Goal: Task Accomplishment & Management: Use online tool/utility

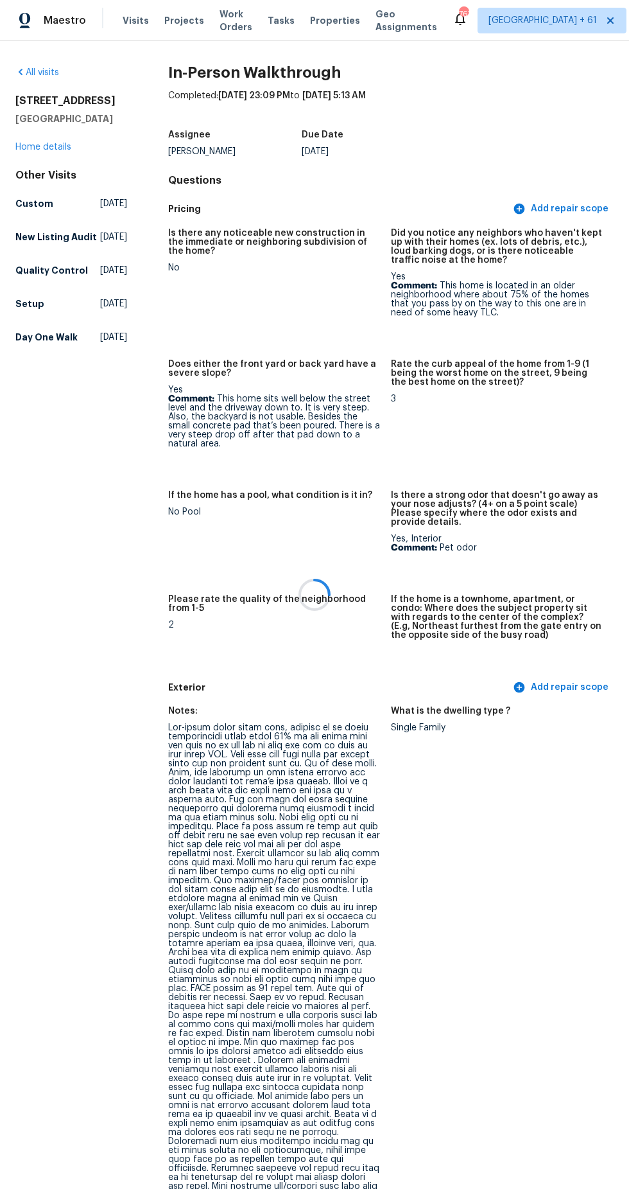
click at [60, 19] on div at bounding box center [314, 594] width 629 height 1189
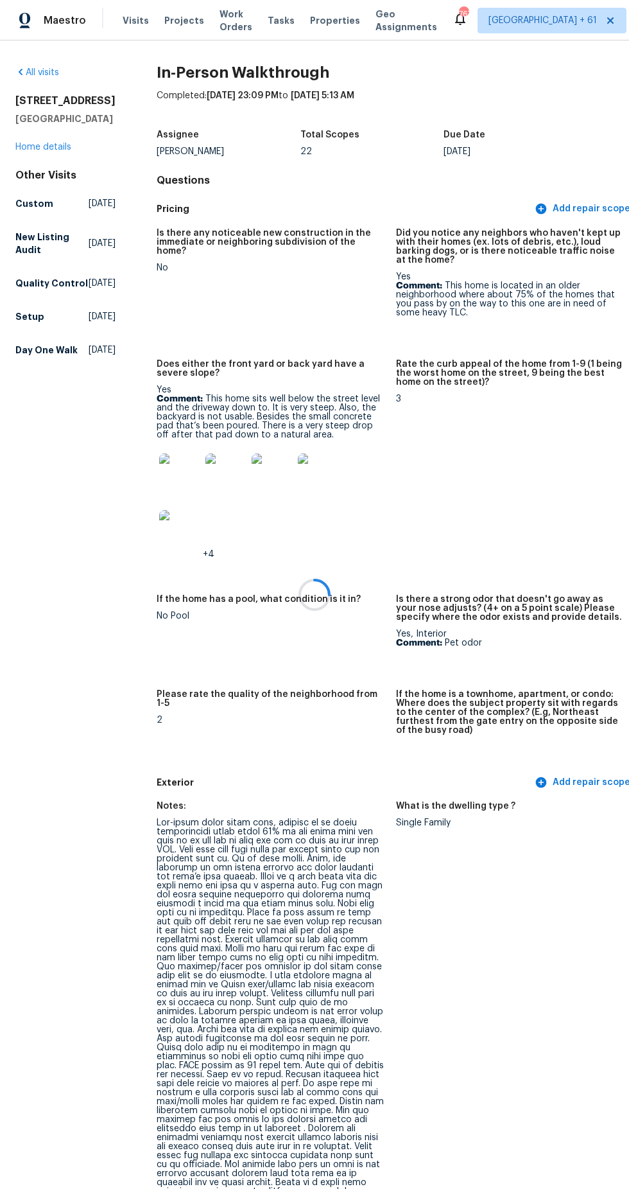
click at [62, 21] on div at bounding box center [314, 594] width 629 height 1189
click at [68, 21] on span "Maestro" at bounding box center [65, 20] width 42 height 13
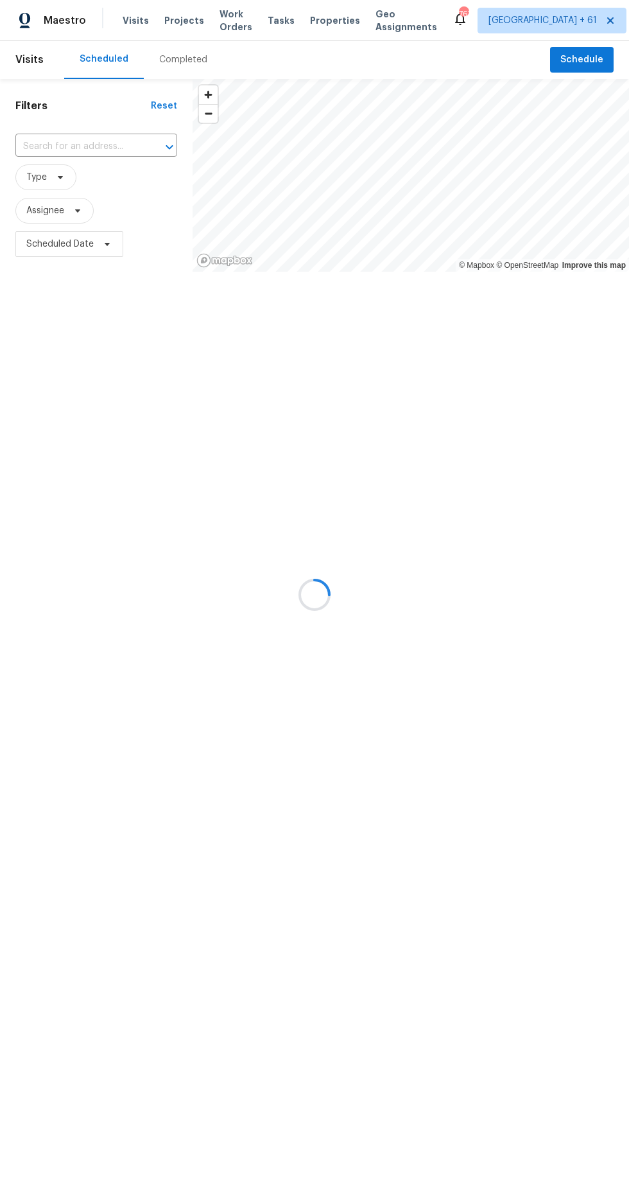
click at [163, 53] on div "Completed" at bounding box center [183, 59] width 79 height 39
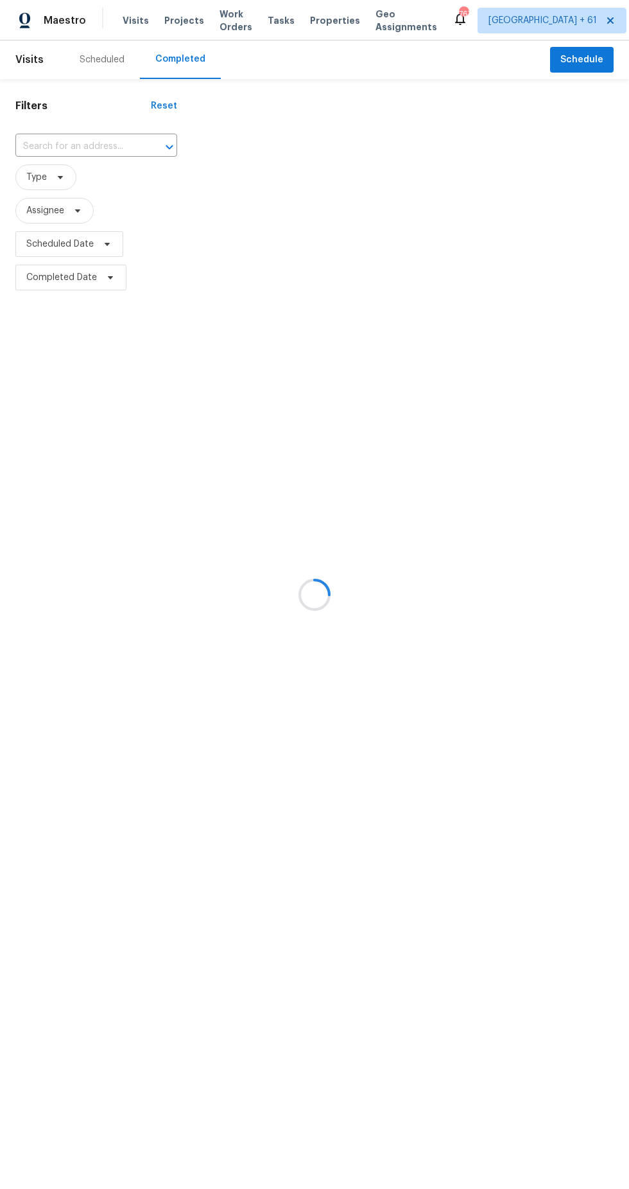
click at [63, 145] on div at bounding box center [314, 594] width 629 height 1189
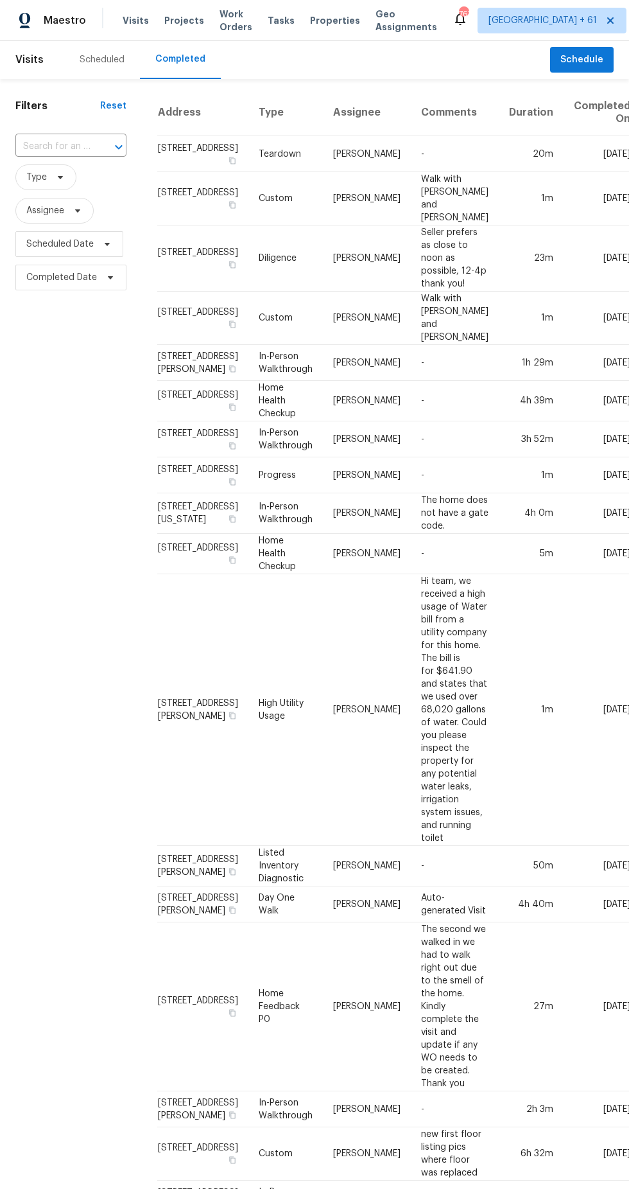
click at [71, 149] on input "text" at bounding box center [52, 147] width 75 height 20
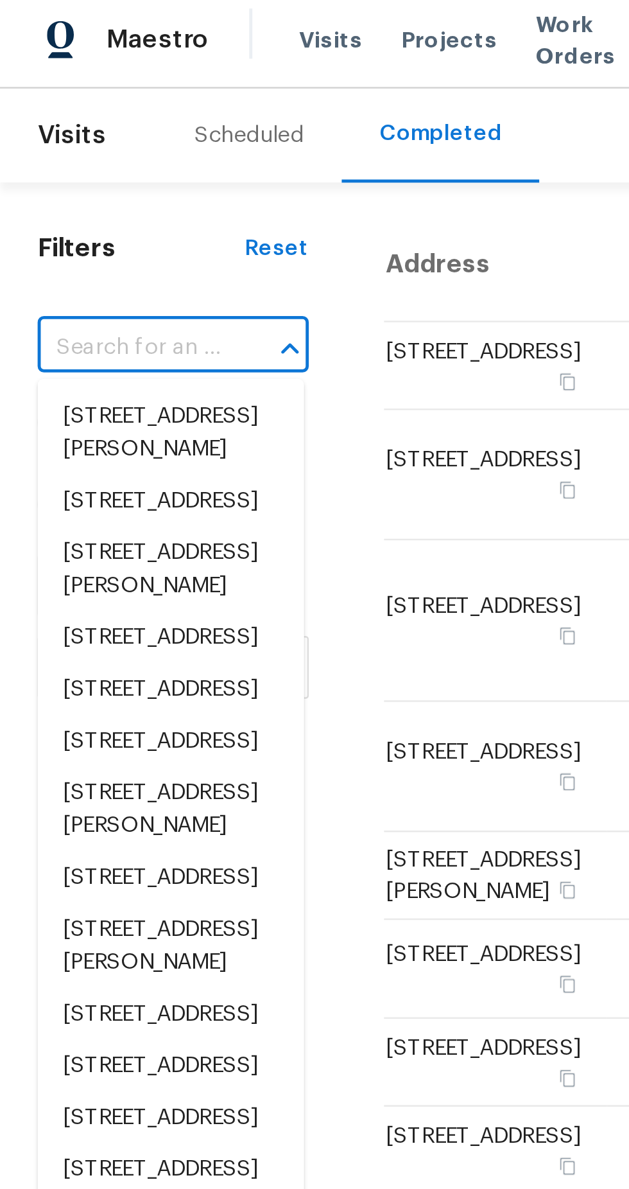
type input "[STREET_ADDRESS][PERSON_NAME]"
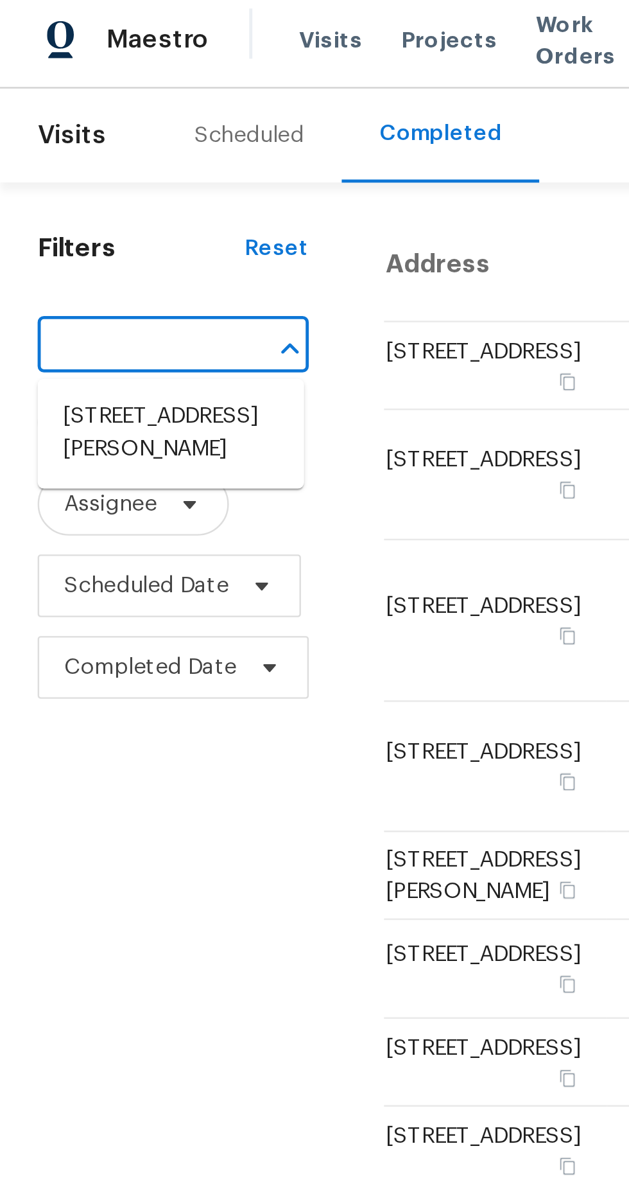
click at [47, 190] on li "[STREET_ADDRESS][PERSON_NAME]" at bounding box center [69, 181] width 109 height 35
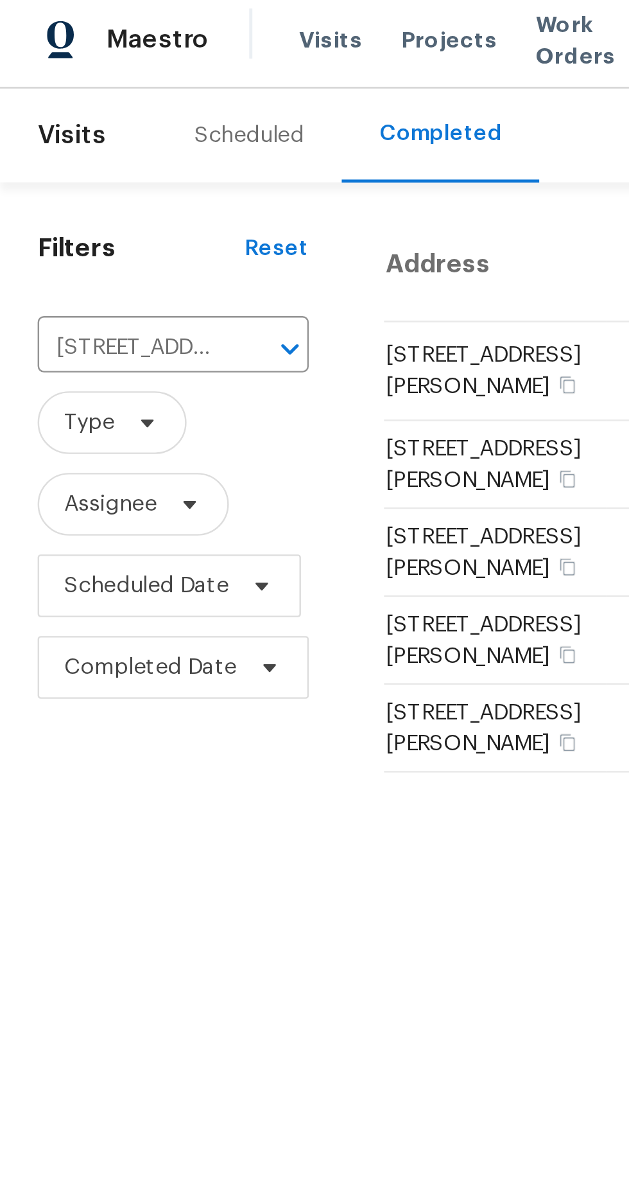
click at [249, 177] on td "Bring On Market (BOM)" at bounding box center [287, 156] width 76 height 40
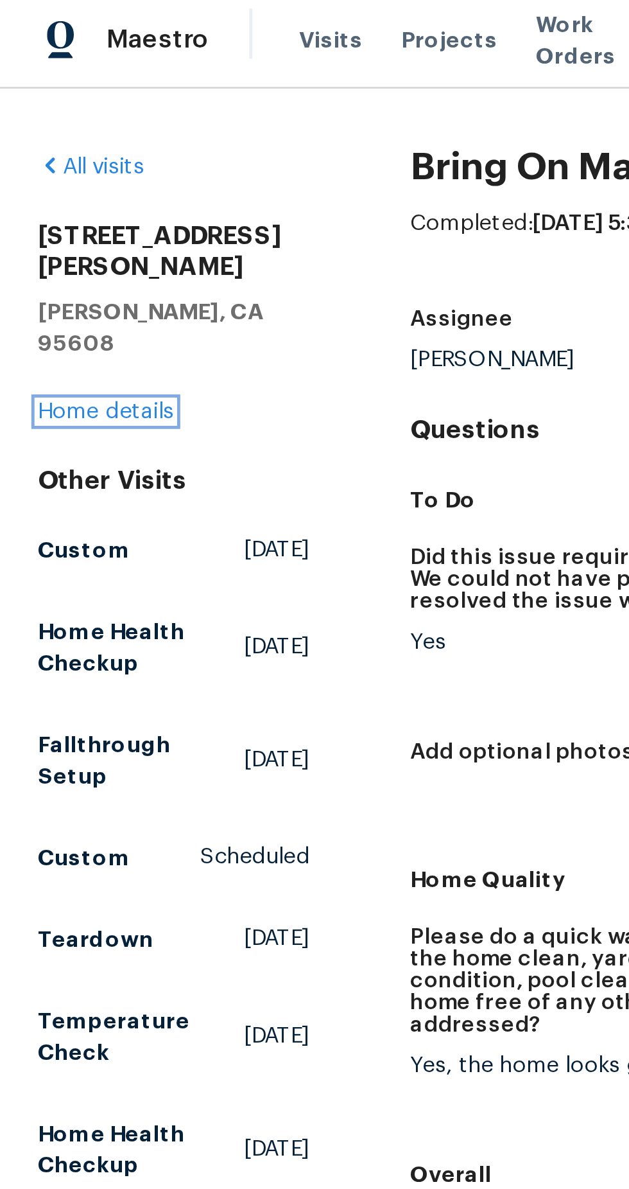
click at [39, 168] on link "Home details" at bounding box center [43, 172] width 56 height 9
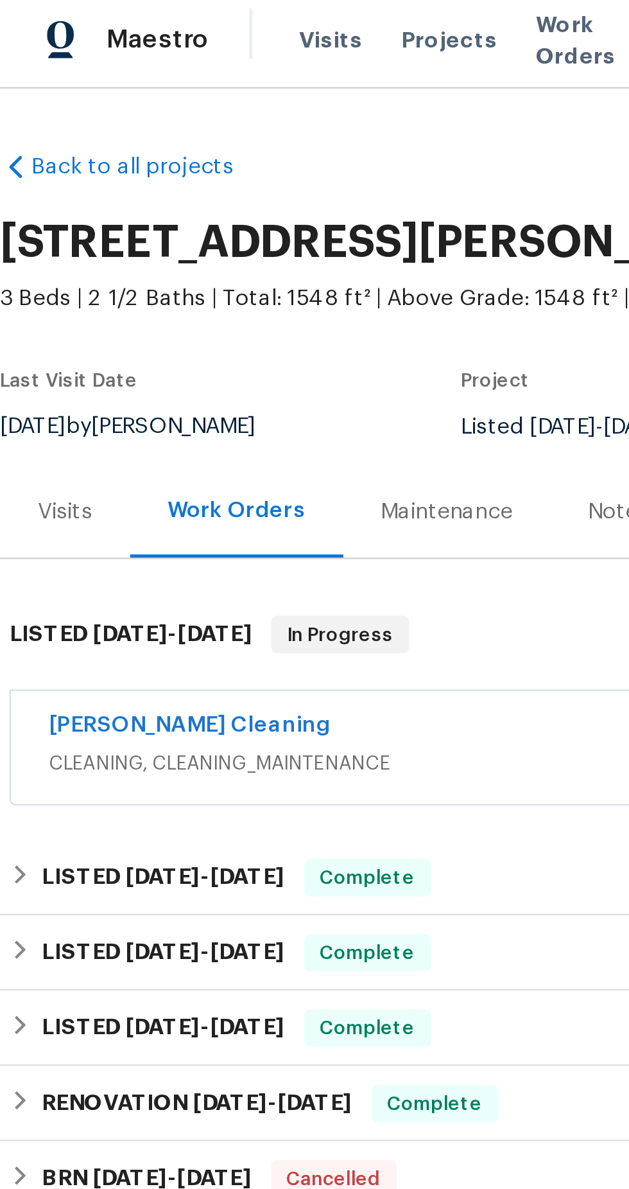
scroll to position [0, 96]
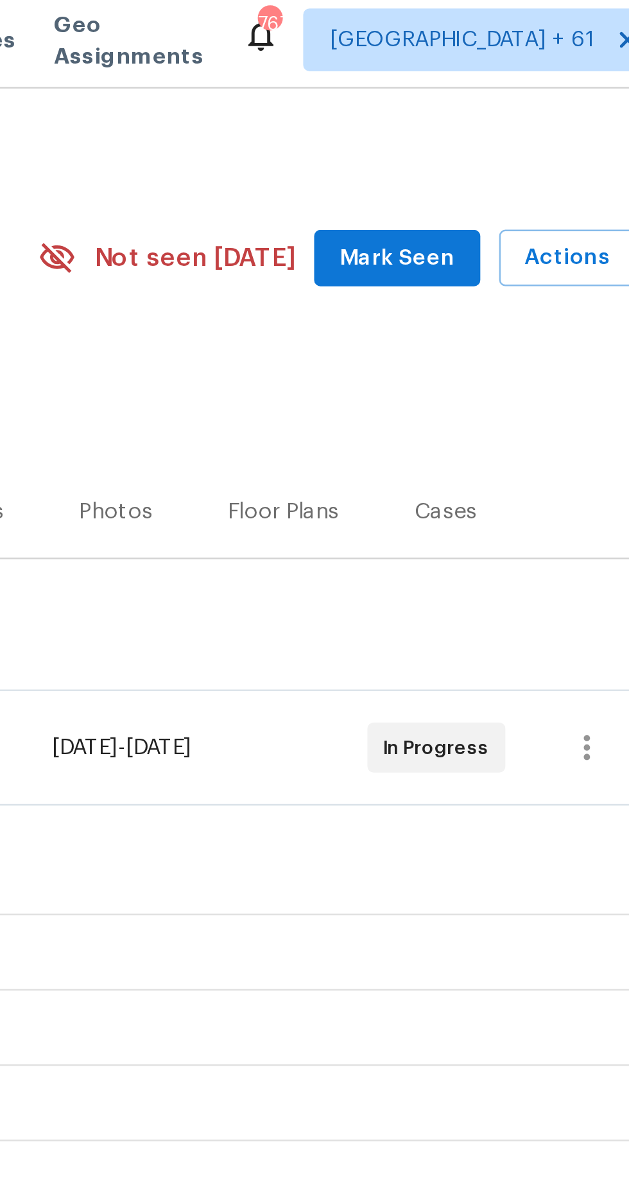
click at [407, 209] on div "Photos" at bounding box center [401, 213] width 30 height 13
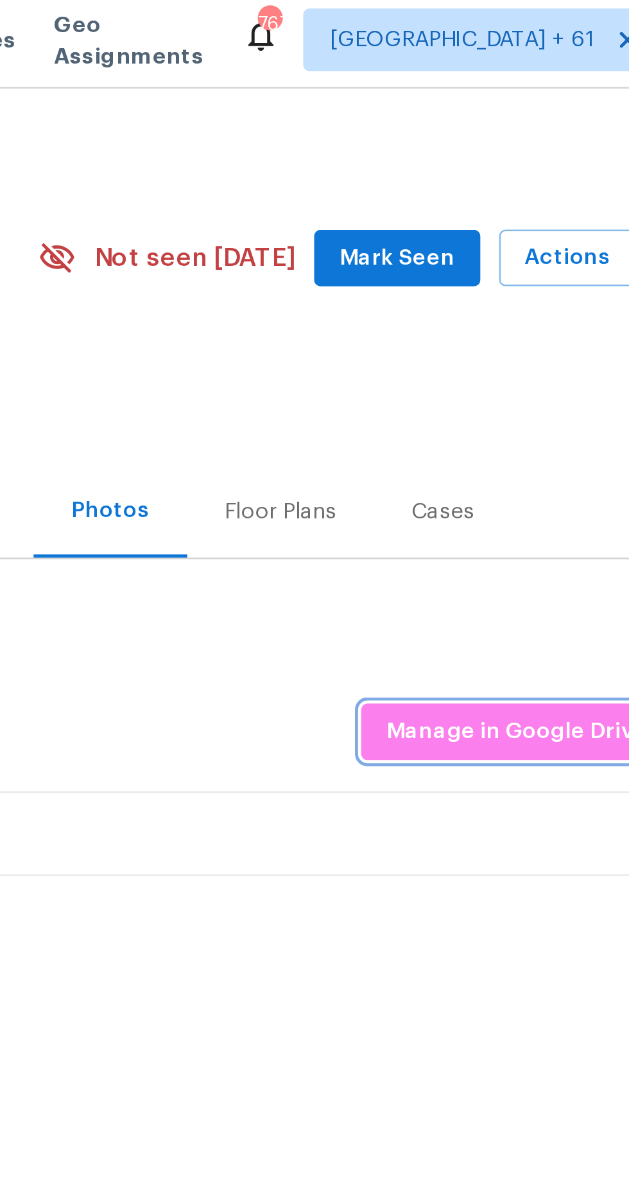
click at [541, 301] on span "Manage in Google Drive" at bounding box center [565, 304] width 107 height 16
